Goal: Find specific page/section: Find specific page/section

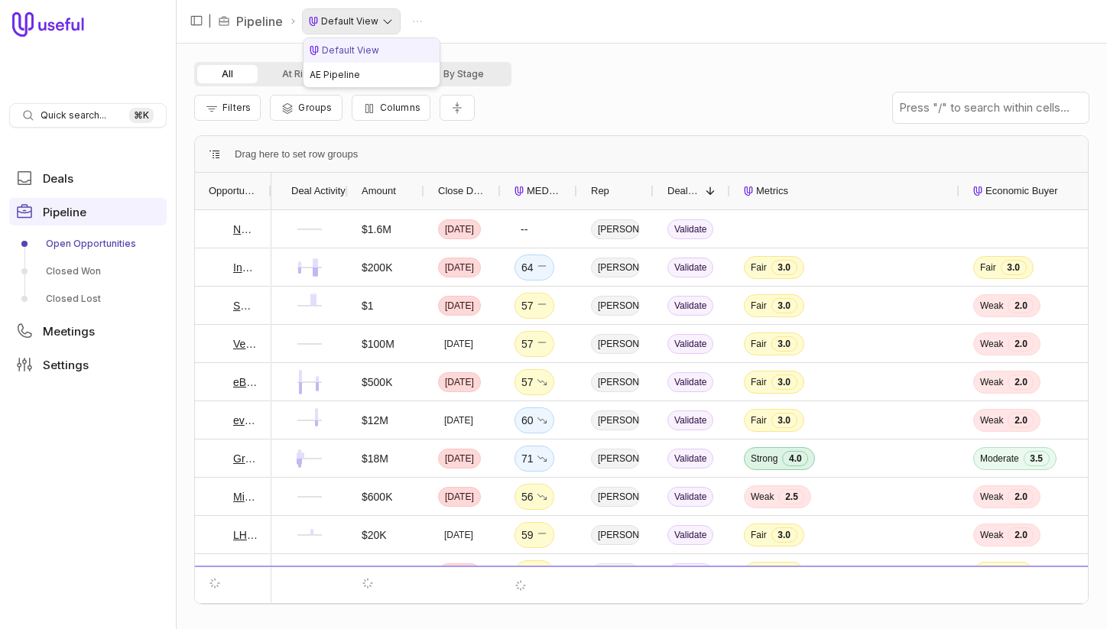
click at [378, 28] on html "Quick search... ⌘ K Deals Pipeline Open Opportunities Closed Won Closed Lost Me…" at bounding box center [553, 314] width 1107 height 629
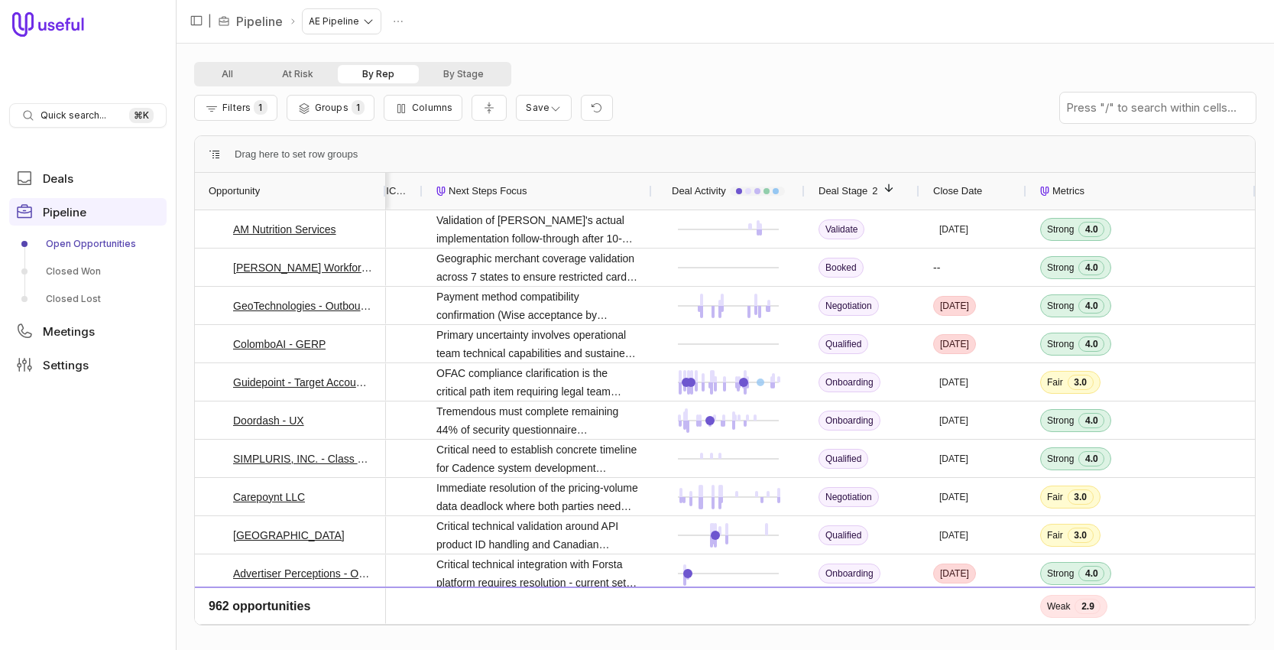
scroll to position [0, 89]
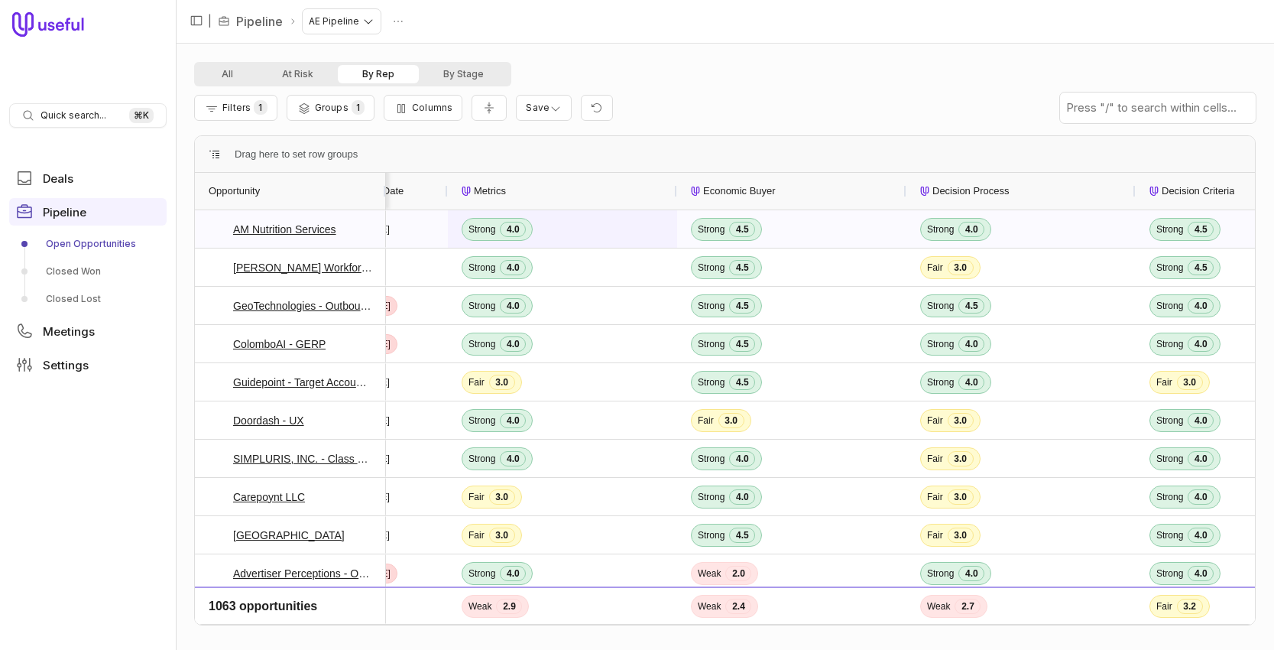
click at [567, 226] on span "Strong 4.0" at bounding box center [563, 229] width 202 height 36
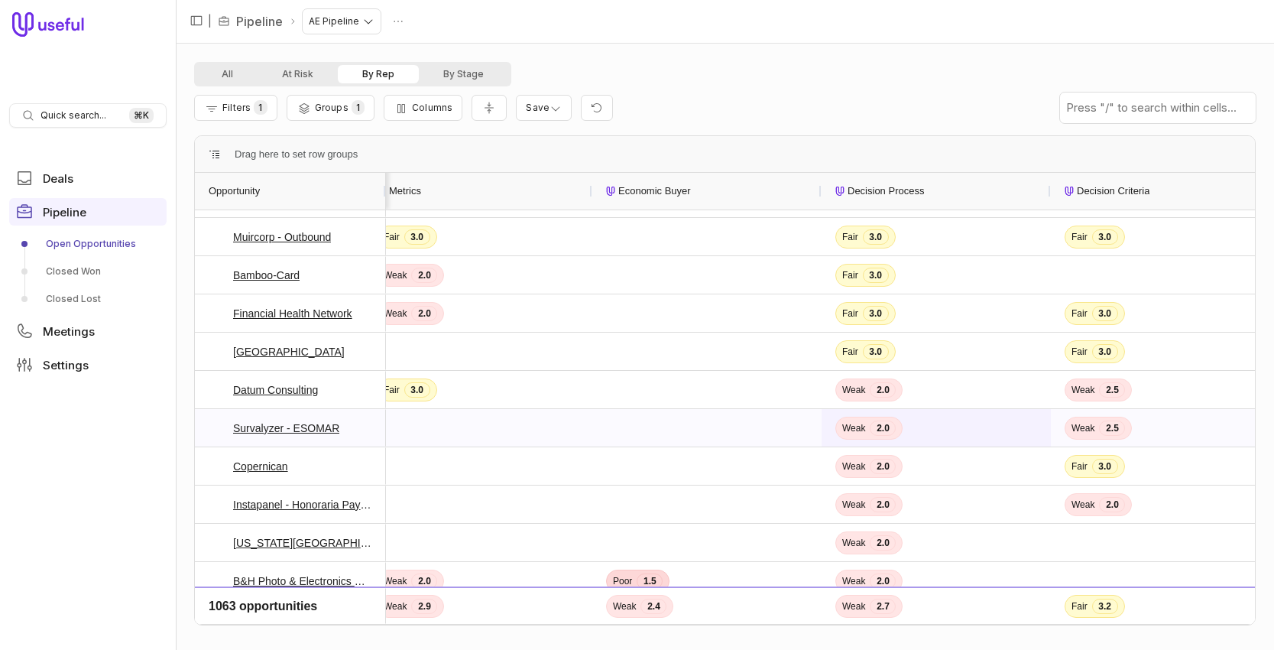
click at [918, 428] on span "Weak 2.0" at bounding box center [936, 428] width 202 height 36
